Goal: Task Accomplishment & Management: Use online tool/utility

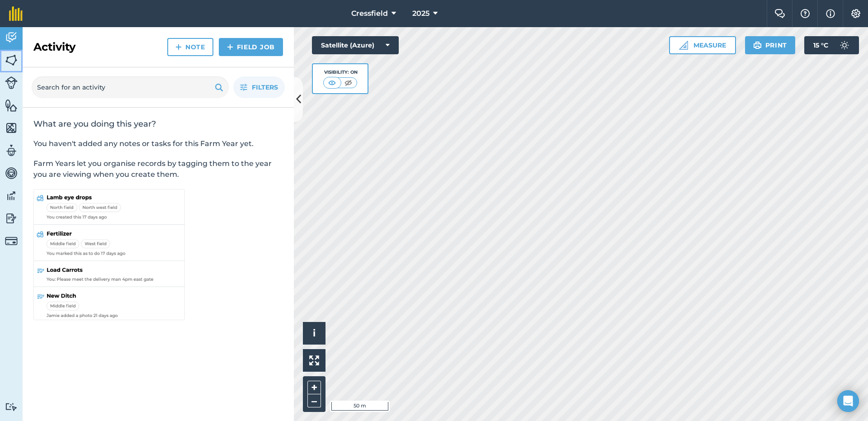
click at [11, 61] on img at bounding box center [11, 60] width 13 height 14
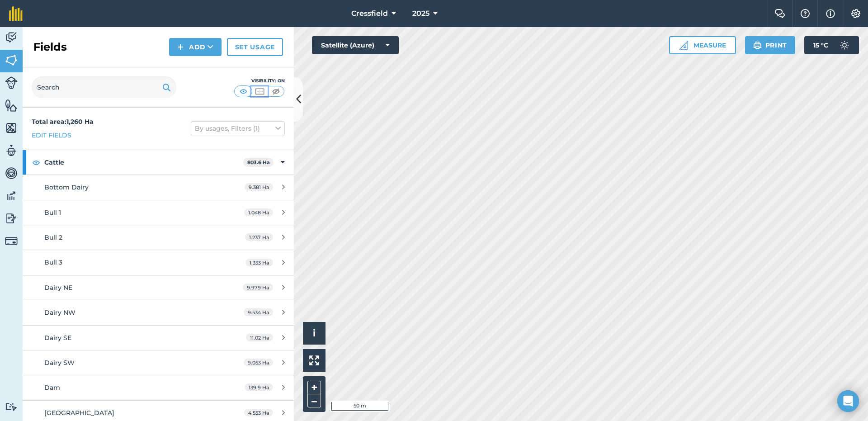
click at [259, 92] on img at bounding box center [259, 91] width 11 height 9
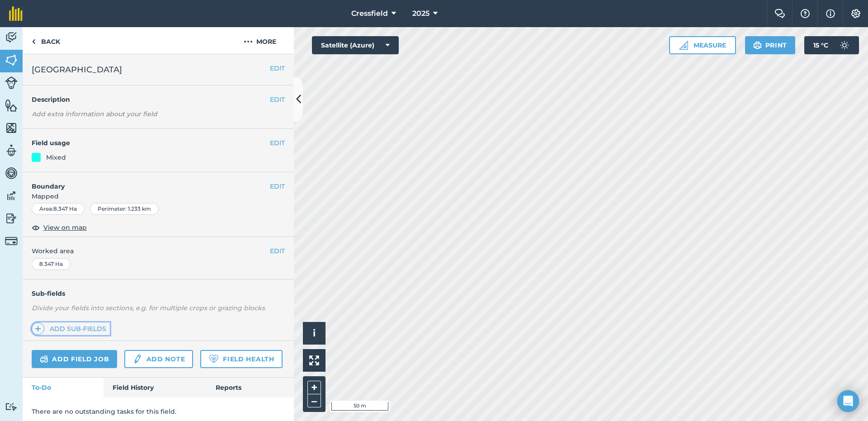
click at [83, 327] on link "Add sub-fields" at bounding box center [71, 328] width 78 height 13
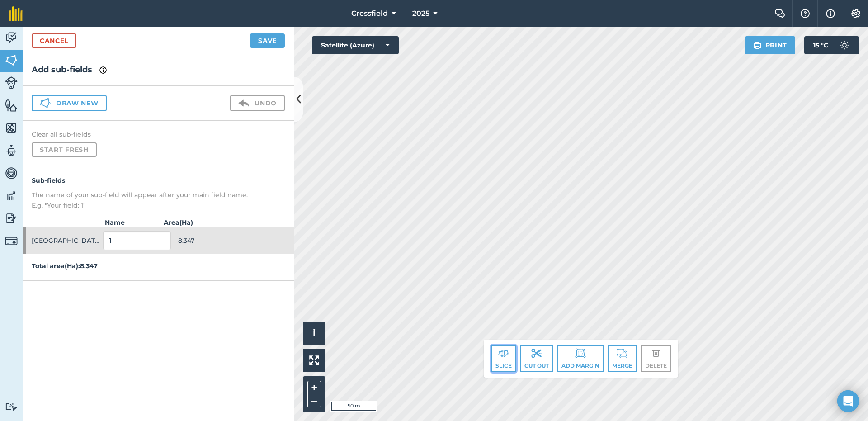
click at [505, 360] on button "Slice" at bounding box center [503, 358] width 25 height 27
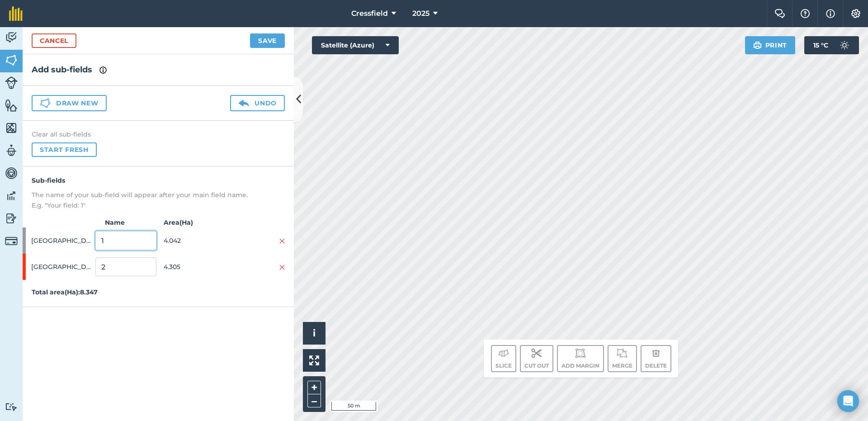
click at [115, 240] on input "1" at bounding box center [125, 240] width 61 height 19
type input "Bottom"
click at [116, 271] on input "2" at bounding box center [125, 266] width 61 height 19
type input "Top"
click at [265, 38] on button "Save" at bounding box center [267, 40] width 35 height 14
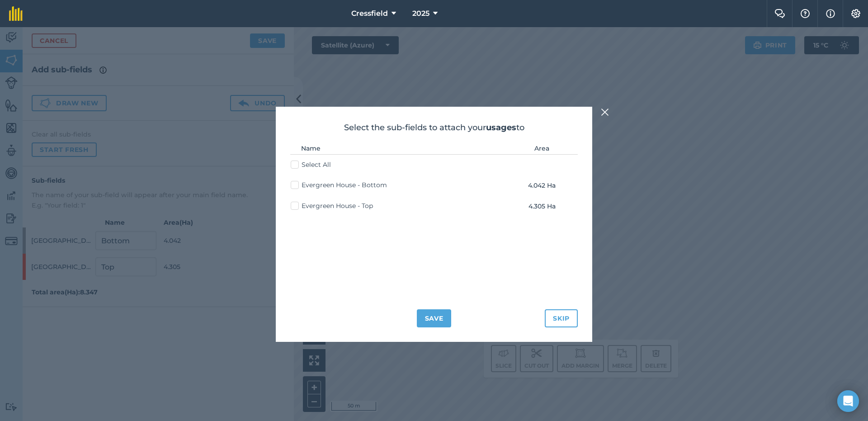
click at [297, 165] on label "Select All" at bounding box center [311, 164] width 40 height 9
click at [297, 165] on input "Select All" at bounding box center [294, 163] width 6 height 6
checkbox input "true"
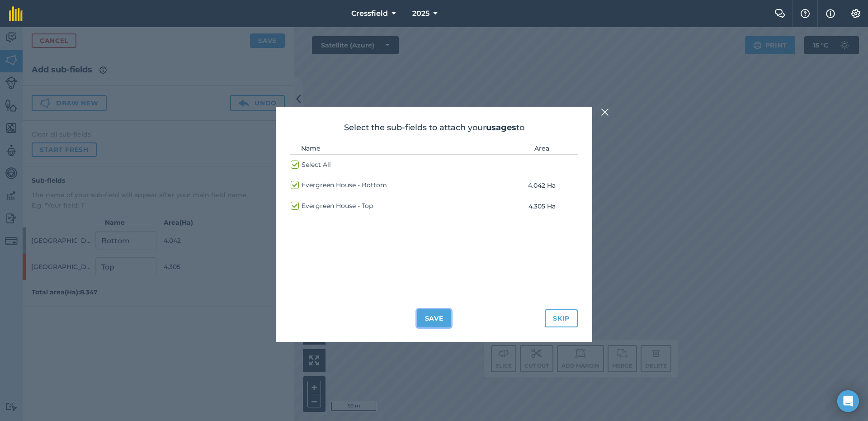
click at [436, 319] on button "Save" at bounding box center [434, 318] width 35 height 18
